Goal: Transaction & Acquisition: Purchase product/service

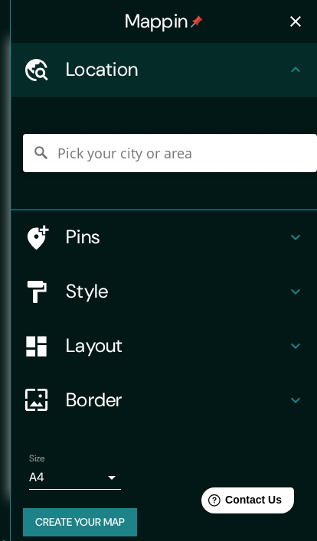
click at [188, 150] on input "Pick your city or area" at bounding box center [170, 153] width 294 height 38
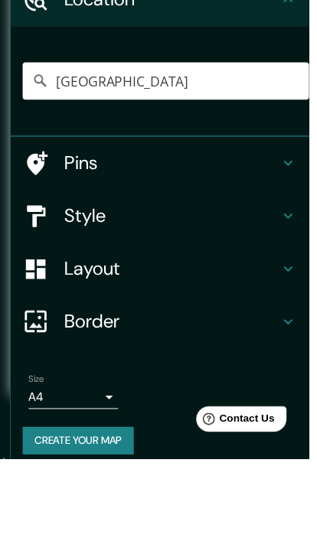
scroll to position [70, 0]
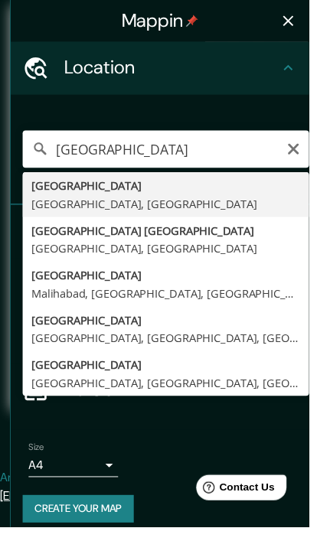
type input "Ahmedabad, Gujarat, India"
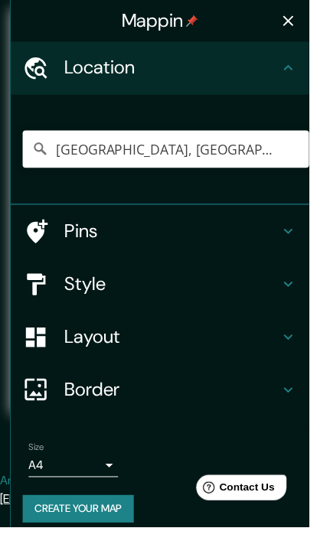
scroll to position [29, 0]
click at [89, 522] on button "Create your map" at bounding box center [80, 522] width 114 height 28
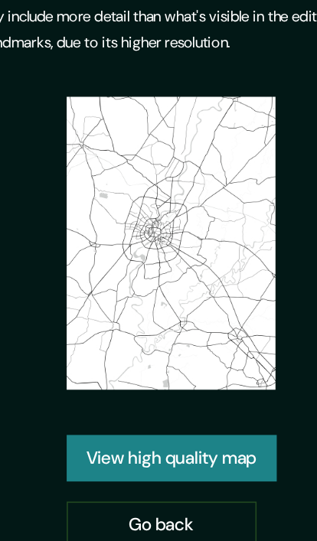
click at [122, 298] on link "View high quality map" at bounding box center [159, 312] width 128 height 28
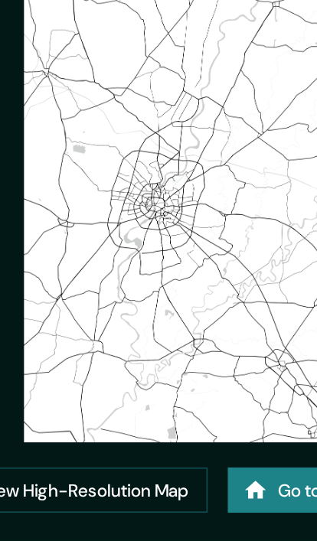
scroll to position [82, 0]
click at [98, 125] on img at bounding box center [158, 134] width 190 height 268
click at [132, 155] on img at bounding box center [158, 134] width 190 height 268
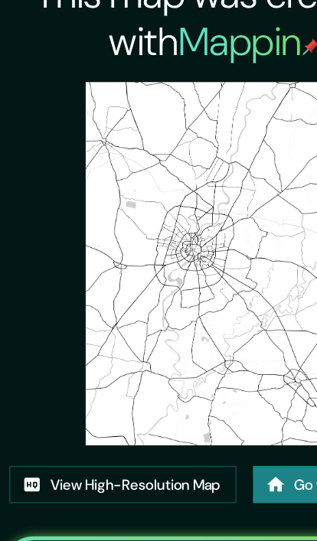
scroll to position [0, 0]
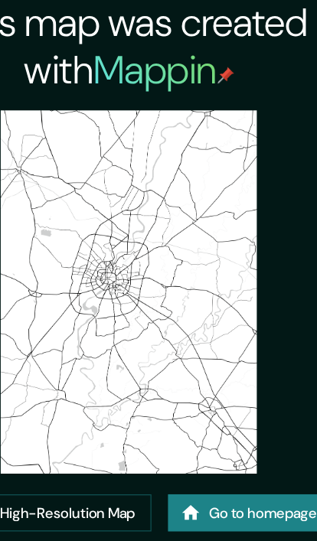
click at [132, 54] on h2 "Mappin" at bounding box center [184, 52] width 104 height 38
click at [153, 255] on img at bounding box center [158, 216] width 190 height 268
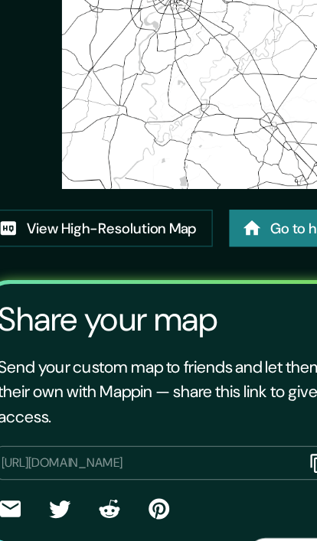
scroll to position [147, 0]
